Goal: Find specific page/section: Find specific page/section

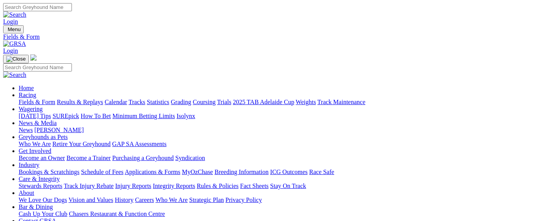
select select "SA"
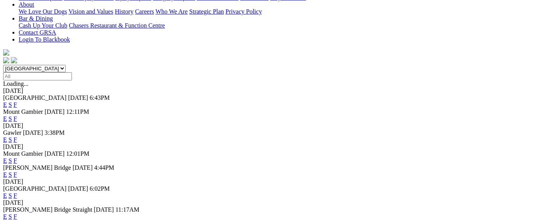
scroll to position [199, 0]
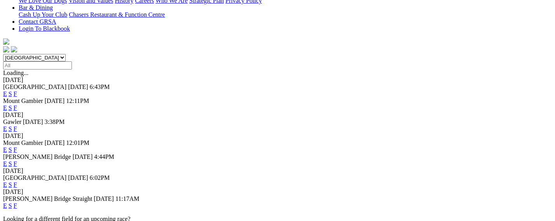
click at [17, 160] on link "F" at bounding box center [15, 163] width 3 height 7
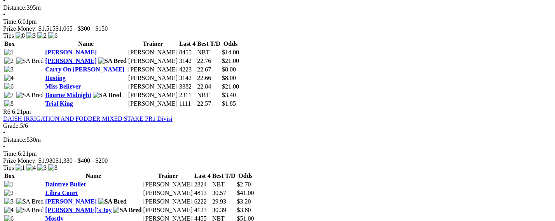
scroll to position [841, 0]
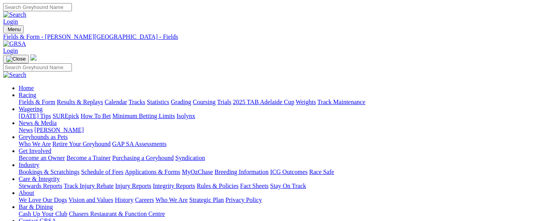
scroll to position [12, 0]
